Goal: Task Accomplishment & Management: Manage account settings

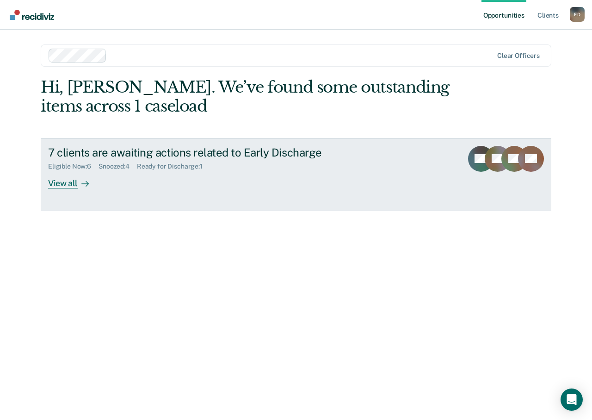
click at [59, 180] on div "View all" at bounding box center [74, 179] width 52 height 18
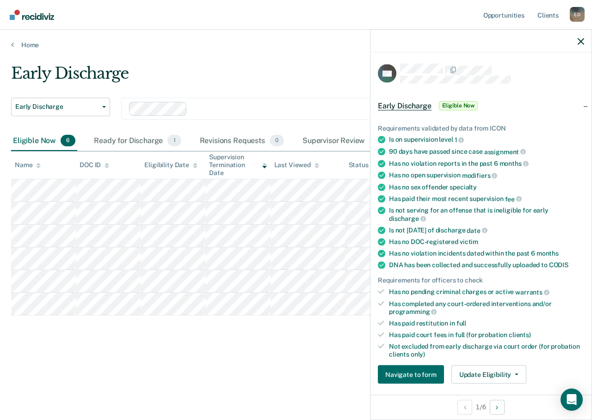
scroll to position [221, 0]
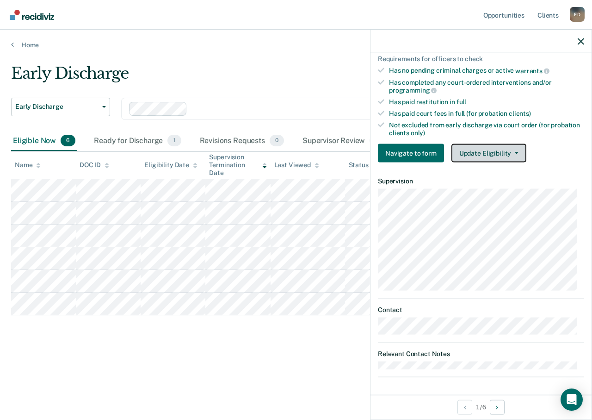
click at [515, 152] on icon "button" at bounding box center [517, 153] width 4 height 2
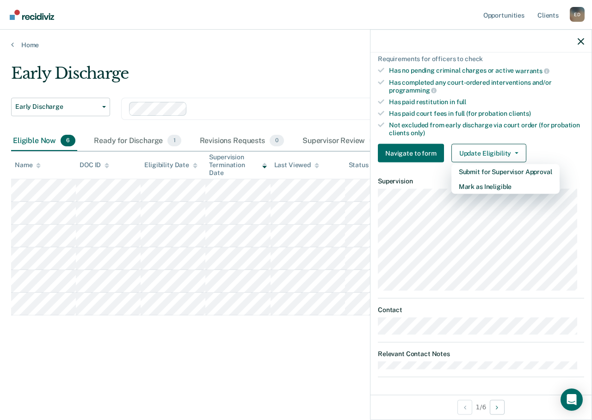
click at [282, 75] on div "Early Discharge" at bounding box center [277, 77] width 533 height 26
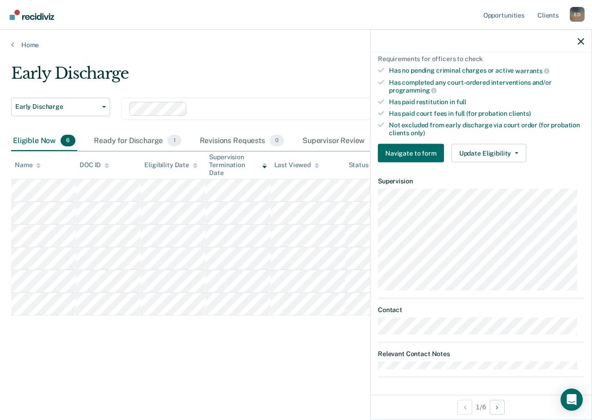
click at [281, 75] on div "Early Discharge" at bounding box center [277, 77] width 533 height 26
click at [580, 40] on icon "button" at bounding box center [581, 41] width 6 height 6
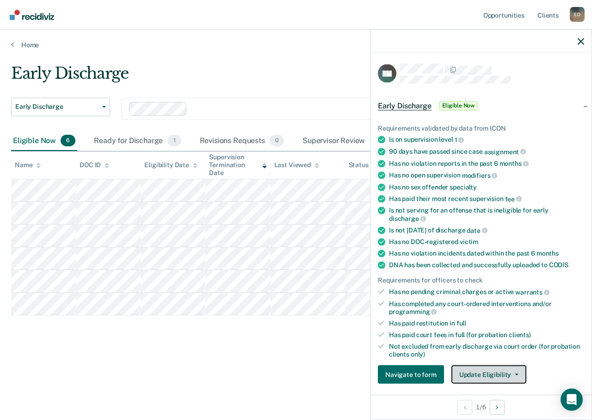
click at [497, 377] on button "Update Eligibility" at bounding box center [489, 374] width 75 height 19
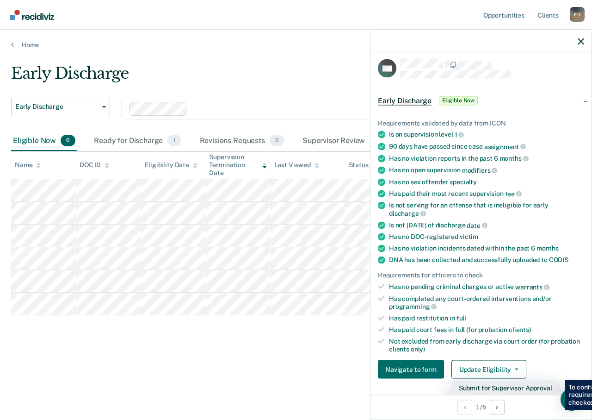
scroll to position [144, 0]
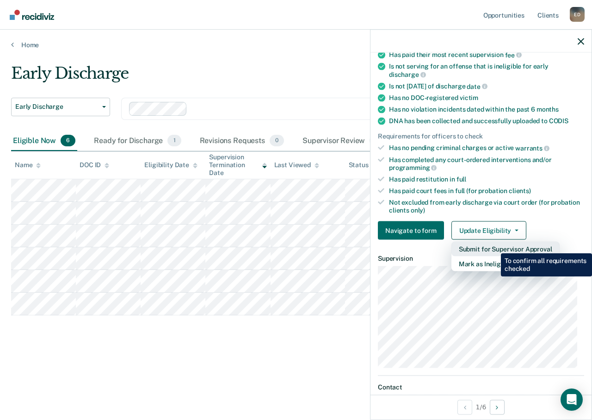
click at [494, 246] on button "Submit for Supervisor Approval" at bounding box center [506, 249] width 108 height 15
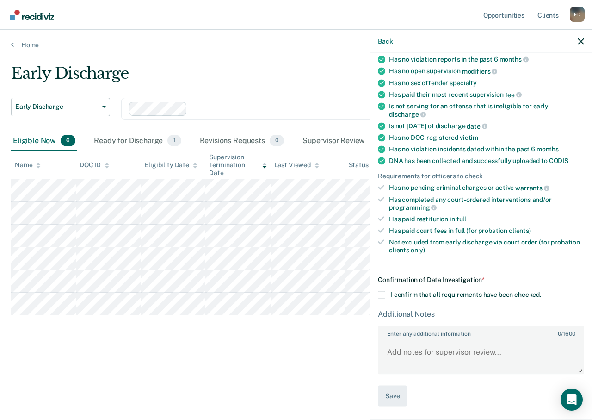
scroll to position [103, 0]
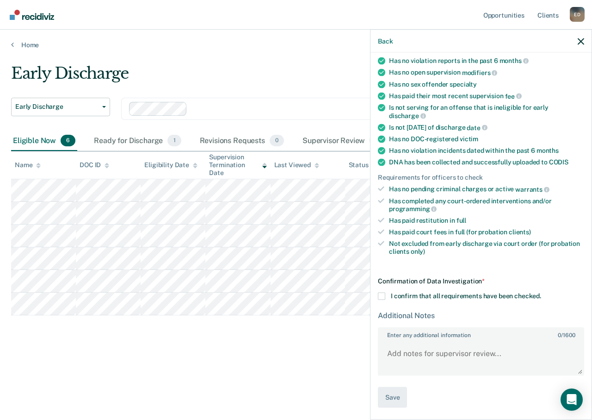
click at [380, 298] on span at bounding box center [381, 296] width 7 height 7
click at [542, 293] on input "I confirm that all requirements have been checked." at bounding box center [542, 293] width 0 height 0
click at [392, 397] on button "Save" at bounding box center [392, 397] width 29 height 21
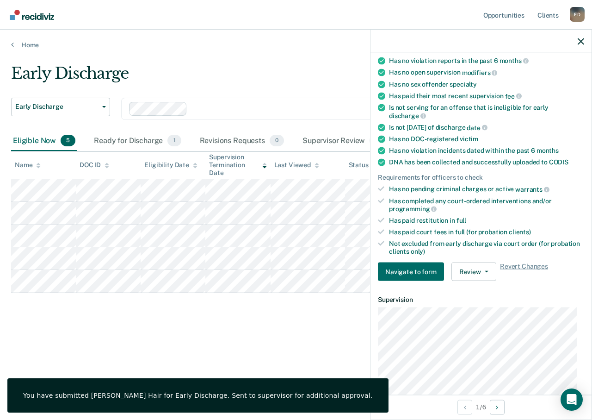
click at [582, 45] on div at bounding box center [481, 41] width 221 height 23
click at [584, 41] on icon "button" at bounding box center [581, 41] width 6 height 6
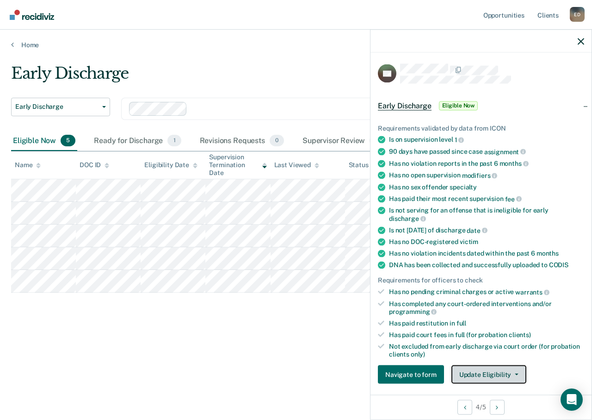
click at [483, 368] on button "Update Eligibility" at bounding box center [489, 374] width 75 height 19
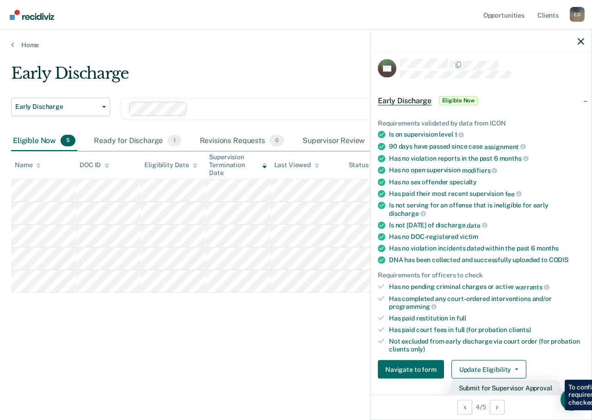
scroll to position [98, 0]
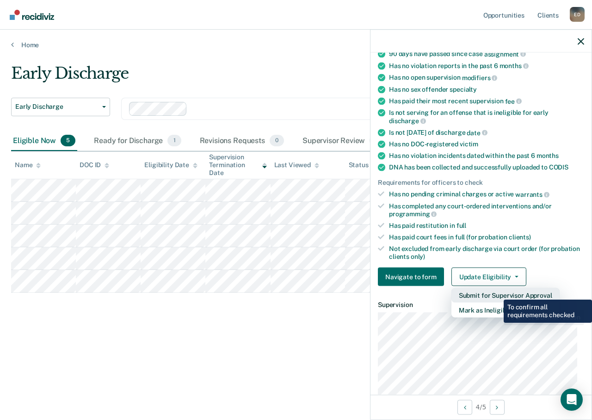
click at [497, 293] on button "Submit for Supervisor Approval" at bounding box center [506, 295] width 108 height 15
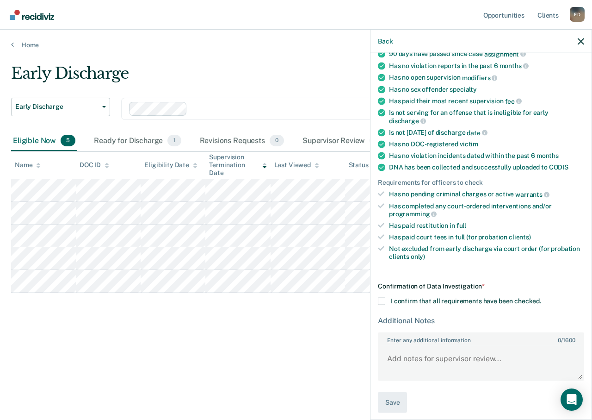
click at [382, 301] on span at bounding box center [381, 301] width 7 height 7
click at [542, 298] on input "I confirm that all requirements have been checked." at bounding box center [542, 298] width 0 height 0
click at [393, 403] on button "Save" at bounding box center [392, 402] width 29 height 21
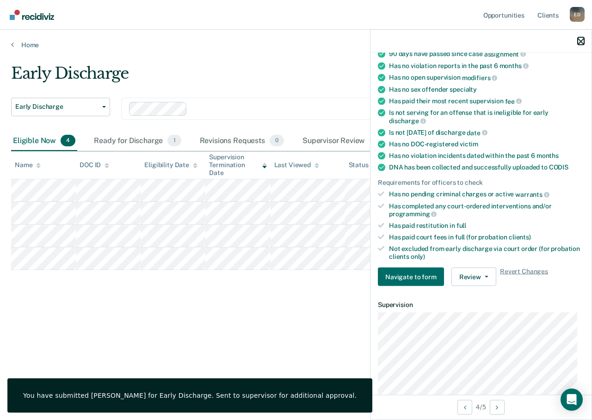
drag, startPoint x: 581, startPoint y: 43, endPoint x: 404, endPoint y: 40, distance: 177.3
click at [581, 43] on icon "button" at bounding box center [581, 41] width 6 height 6
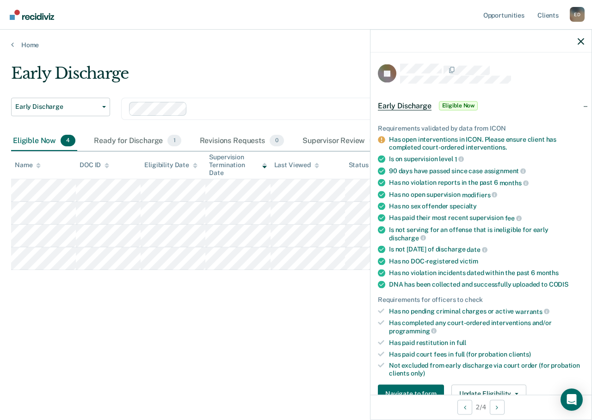
click at [585, 37] on div at bounding box center [481, 41] width 221 height 23
click at [579, 37] on button "button" at bounding box center [581, 41] width 6 height 8
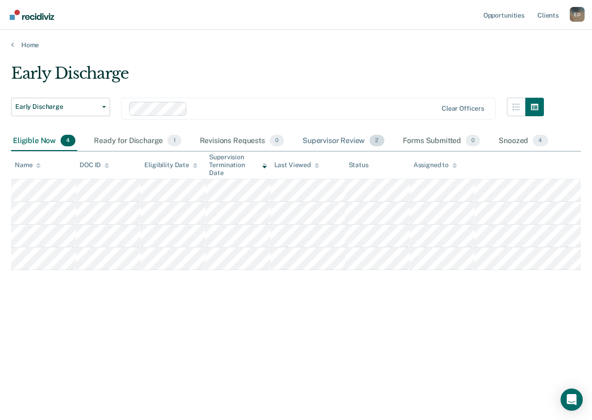
click at [312, 137] on div "Supervisor Review 2" at bounding box center [344, 141] width 86 height 20
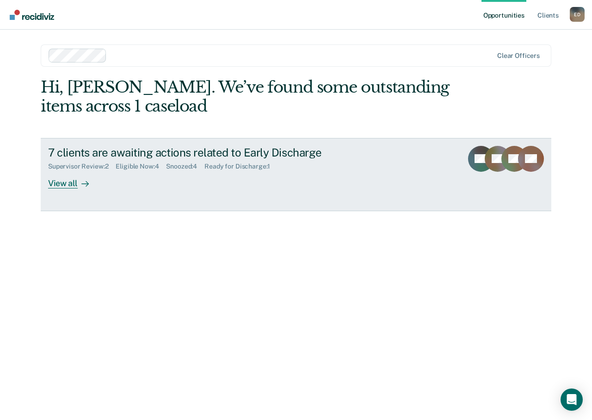
click at [62, 186] on div "View all" at bounding box center [74, 179] width 52 height 18
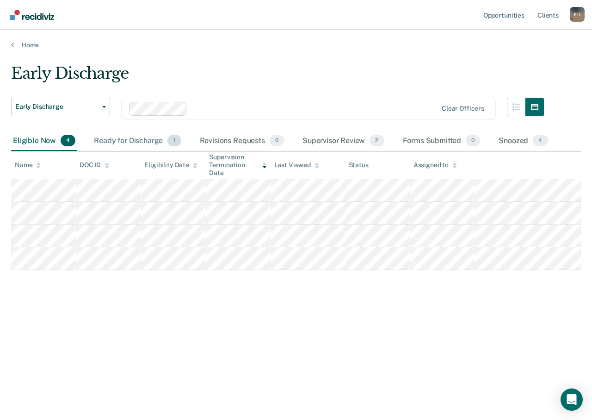
click at [136, 137] on div "Ready for Discharge 1" at bounding box center [137, 141] width 91 height 20
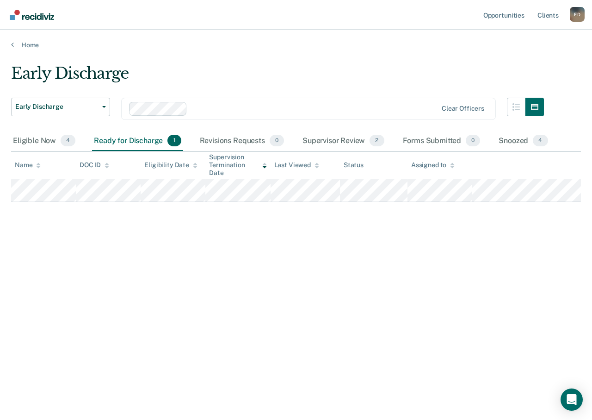
click at [170, 32] on div "Home" at bounding box center [296, 39] width 592 height 19
click at [21, 141] on div "Eligible Now 4" at bounding box center [44, 141] width 66 height 20
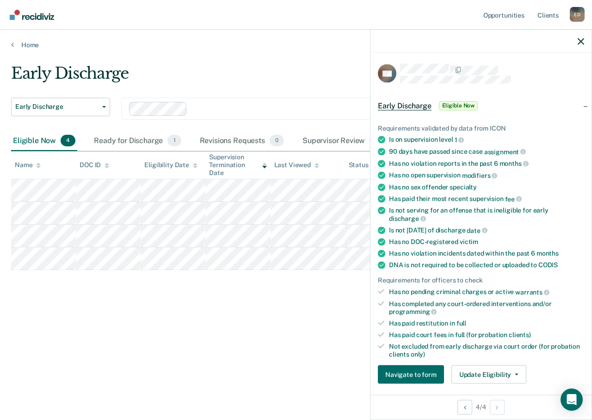
scroll to position [139, 0]
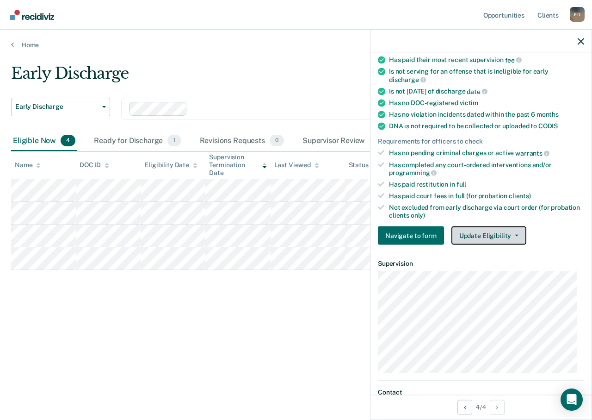
click at [496, 234] on button "Update Eligibility" at bounding box center [489, 235] width 75 height 19
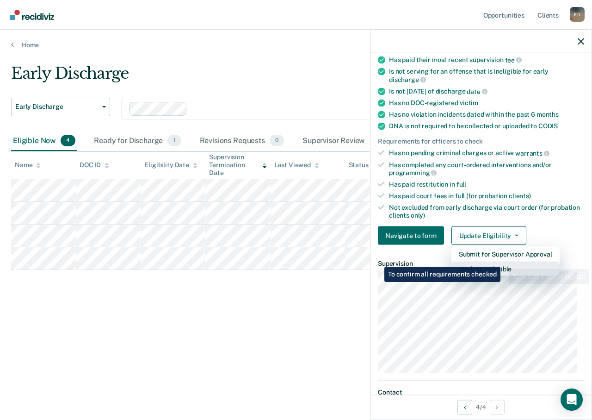
click at [502, 264] on button "Mark as Ineligible" at bounding box center [506, 269] width 108 height 15
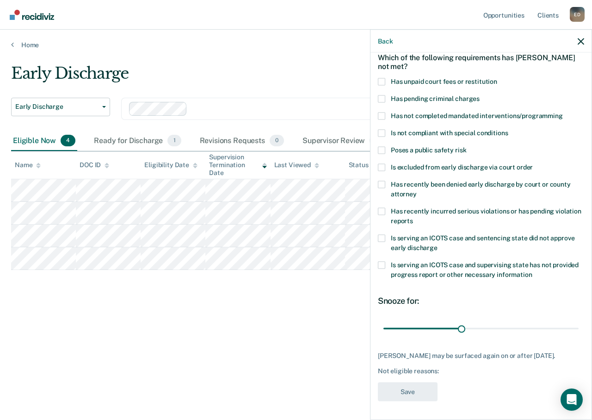
scroll to position [44, 0]
click at [382, 82] on span at bounding box center [381, 82] width 7 height 7
click at [498, 79] on input "Has unpaid court fees or restitution" at bounding box center [498, 79] width 0 height 0
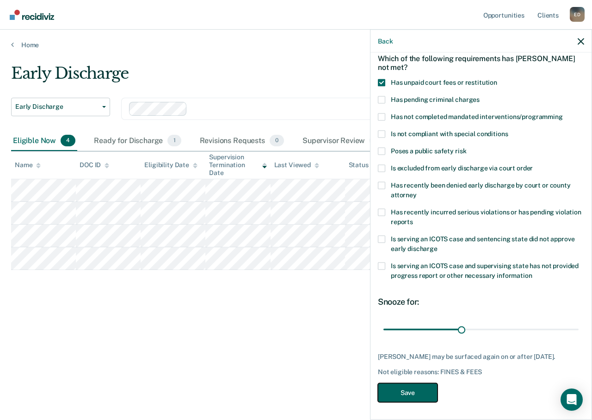
click at [416, 395] on button "Save" at bounding box center [408, 392] width 60 height 19
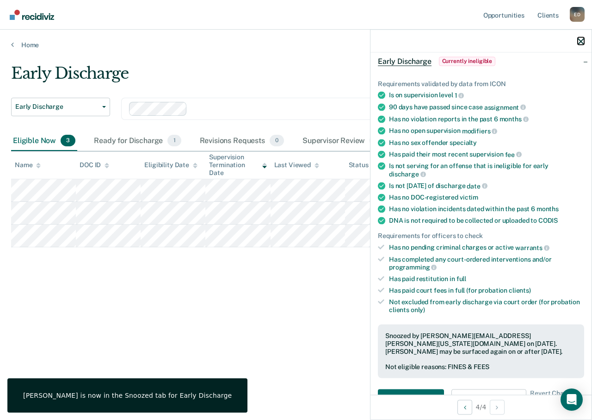
drag, startPoint x: 580, startPoint y: 41, endPoint x: 506, endPoint y: 91, distance: 89.6
click at [580, 41] on icon "button" at bounding box center [581, 41] width 6 height 6
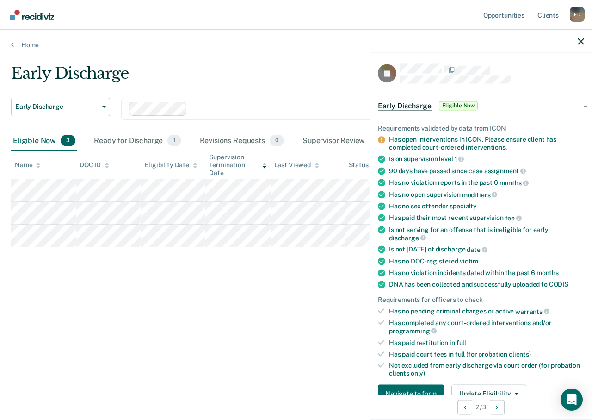
scroll to position [93, 0]
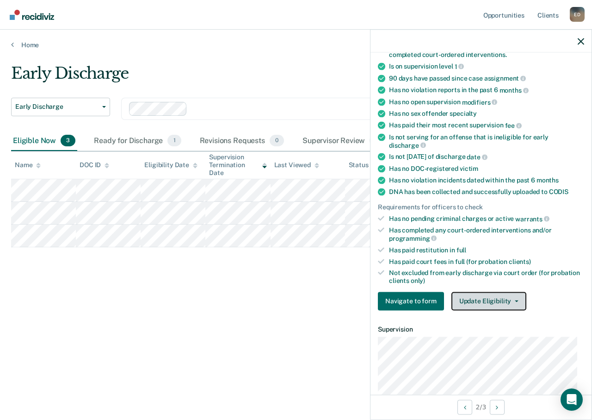
click at [501, 300] on button "Update Eligibility" at bounding box center [489, 301] width 75 height 19
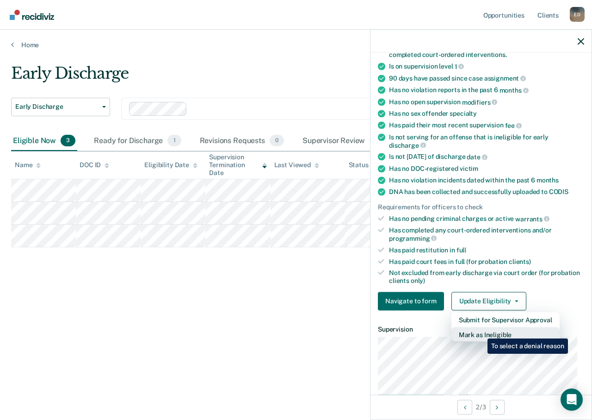
click at [481, 332] on button "Mark as Ineligible" at bounding box center [506, 334] width 108 height 15
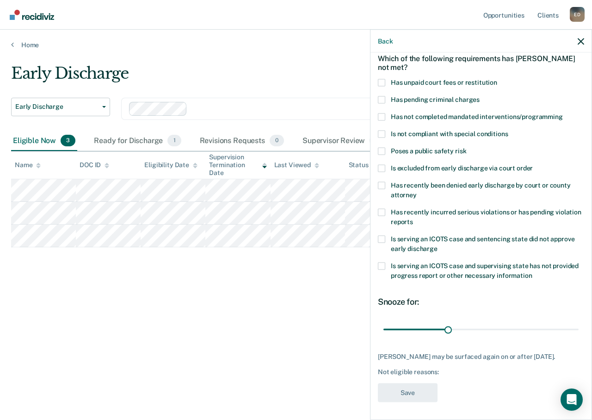
scroll to position [0, 0]
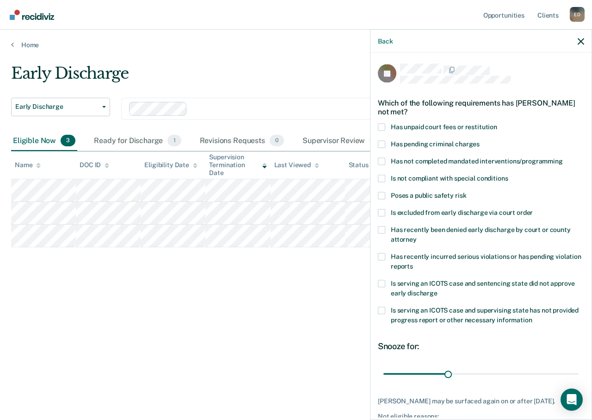
click at [383, 128] on span at bounding box center [381, 126] width 7 height 7
click at [498, 123] on input "Has unpaid court fees or restitution" at bounding box center [498, 123] width 0 height 0
click at [384, 157] on span at bounding box center [381, 160] width 7 height 7
click at [563, 157] on input "Has not completed mandated interventions/programming" at bounding box center [563, 157] width 0 height 0
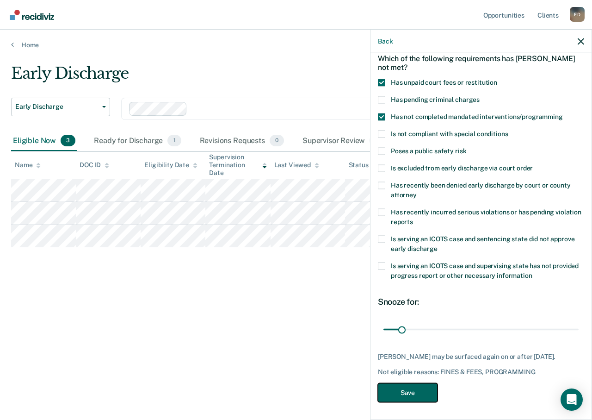
click at [411, 392] on button "Save" at bounding box center [408, 392] width 60 height 19
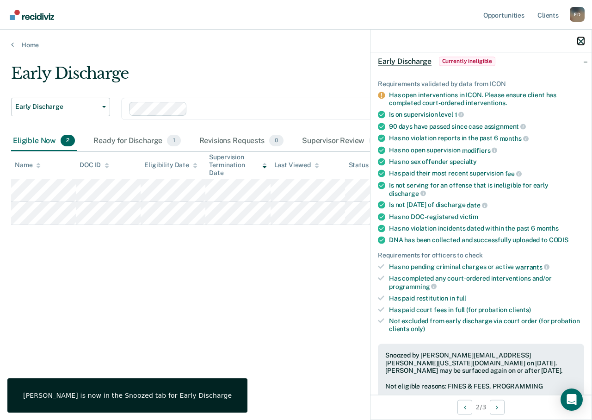
click at [580, 39] on icon "button" at bounding box center [581, 41] width 6 height 6
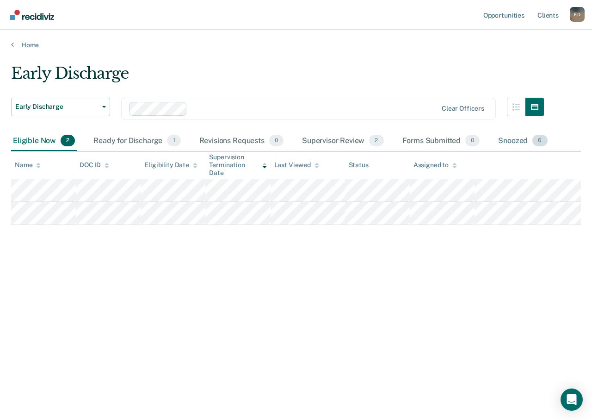
click at [519, 143] on div "Snoozed 6" at bounding box center [523, 141] width 53 height 20
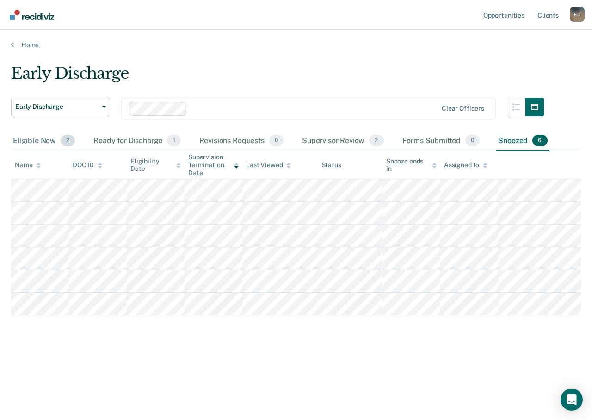
click at [32, 139] on div "Eligible Now 2" at bounding box center [44, 141] width 66 height 20
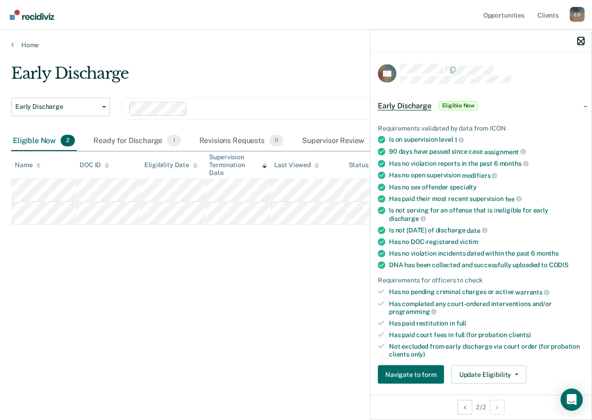
click at [579, 40] on icon "button" at bounding box center [581, 41] width 6 height 6
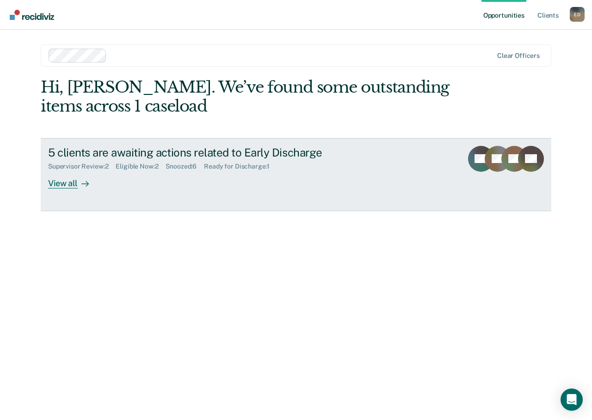
click at [50, 188] on link "5 clients are awaiting actions related to Early Discharge Supervisor Review : 2…" at bounding box center [296, 174] width 511 height 73
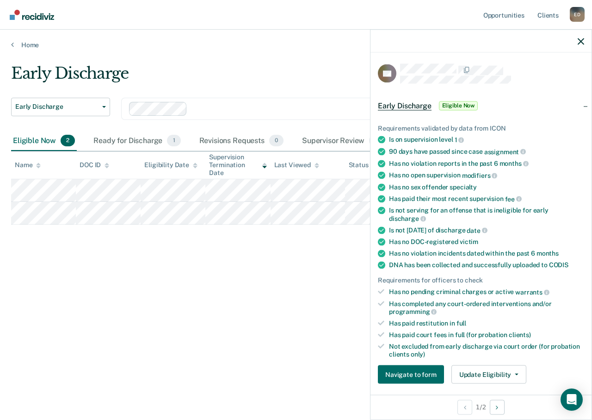
click at [586, 39] on div at bounding box center [481, 41] width 221 height 23
click at [581, 42] on icon "button" at bounding box center [581, 41] width 6 height 6
click at [578, 42] on icon "button" at bounding box center [581, 41] width 6 height 6
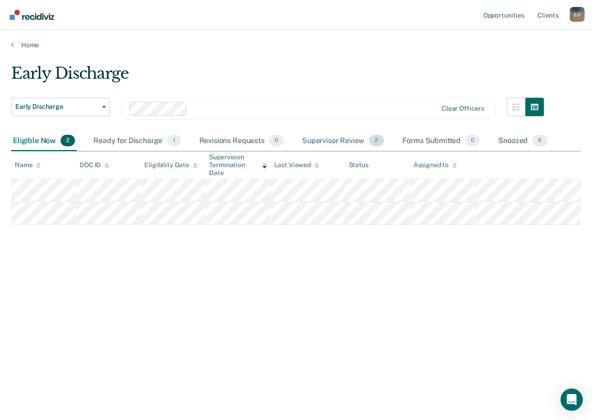
click at [337, 140] on div "Supervisor Review 2" at bounding box center [343, 141] width 86 height 20
click at [13, 139] on div "Eligible Now 2" at bounding box center [44, 141] width 66 height 20
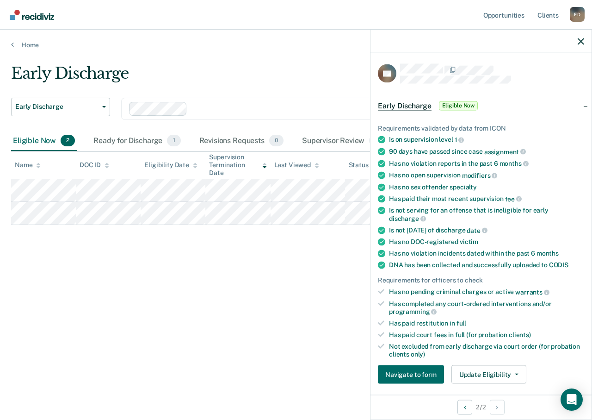
scroll to position [185, 0]
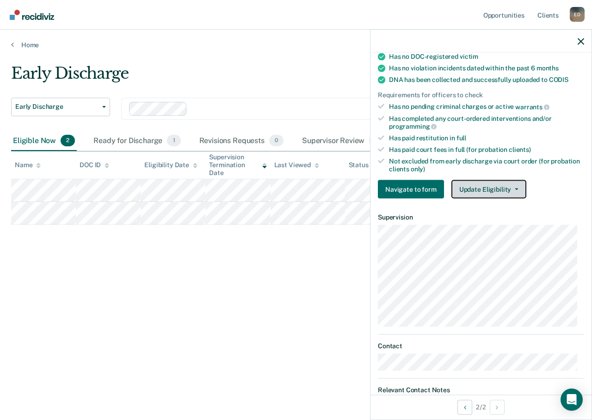
click at [502, 196] on button "Update Eligibility" at bounding box center [489, 189] width 75 height 19
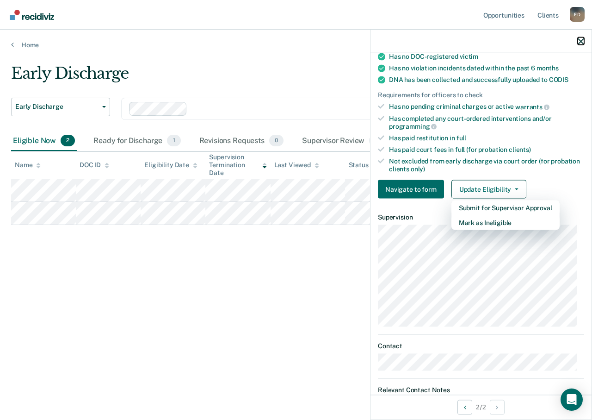
drag, startPoint x: 582, startPoint y: 40, endPoint x: 572, endPoint y: 43, distance: 10.7
click at [582, 39] on icon "button" at bounding box center [581, 41] width 6 height 6
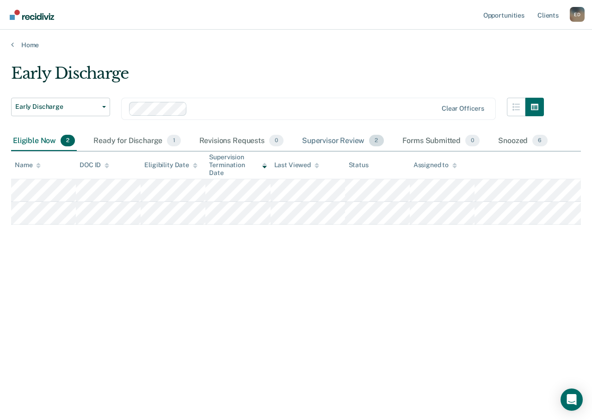
click at [353, 140] on div "Supervisor Review 2" at bounding box center [343, 141] width 86 height 20
click at [130, 142] on div "Ready for Discharge 1" at bounding box center [137, 141] width 91 height 20
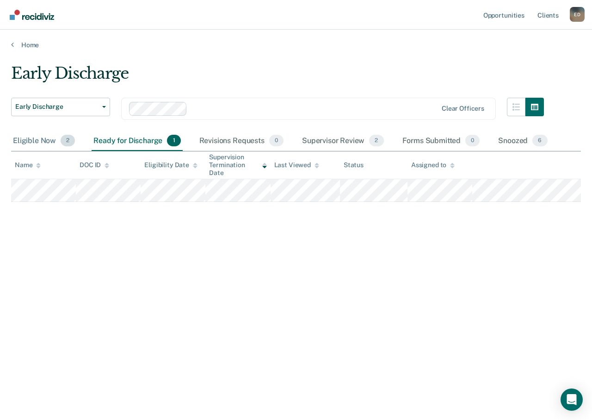
click at [31, 139] on div "Eligible Now 2" at bounding box center [44, 141] width 66 height 20
